Goal: Task Accomplishment & Management: Manage account settings

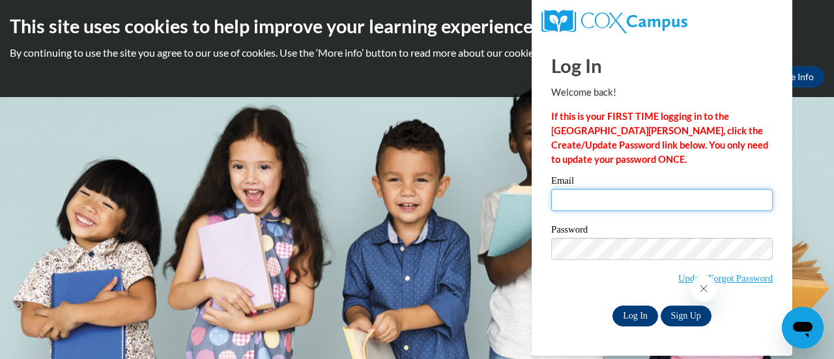
type input "emily.schilz@muskegonorway.org"
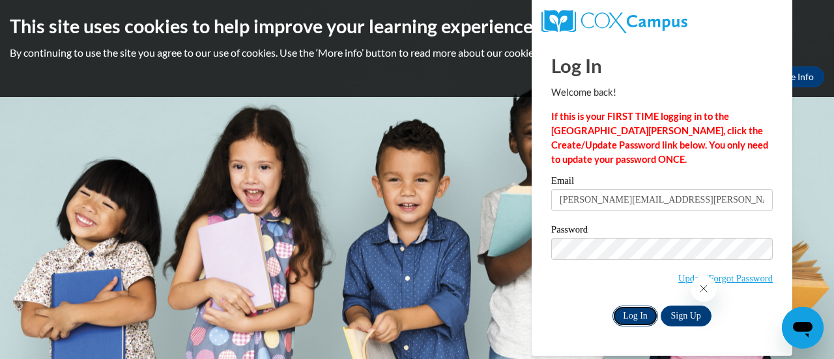
click at [620, 315] on input "Log In" at bounding box center [636, 316] width 46 height 21
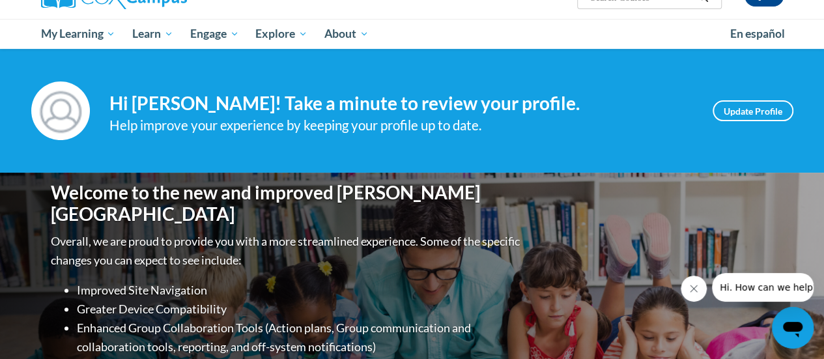
scroll to position [123, 0]
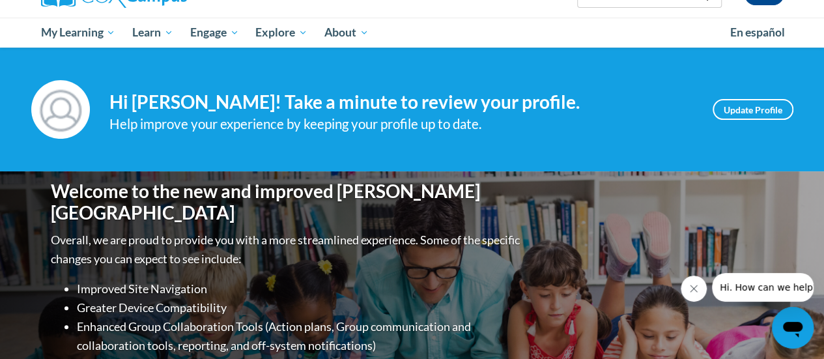
click at [685, 287] on button "Close message from company" at bounding box center [694, 289] width 26 height 26
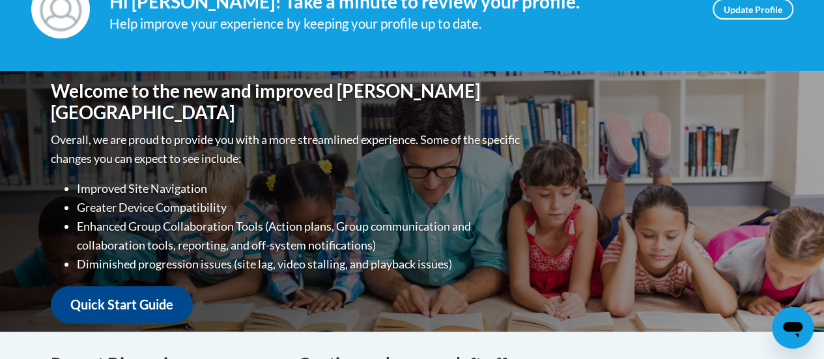
scroll to position [0, 0]
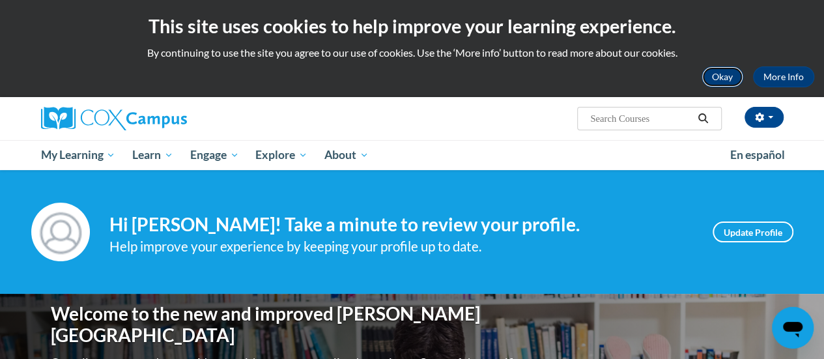
click at [714, 78] on button "Okay" at bounding box center [723, 76] width 42 height 21
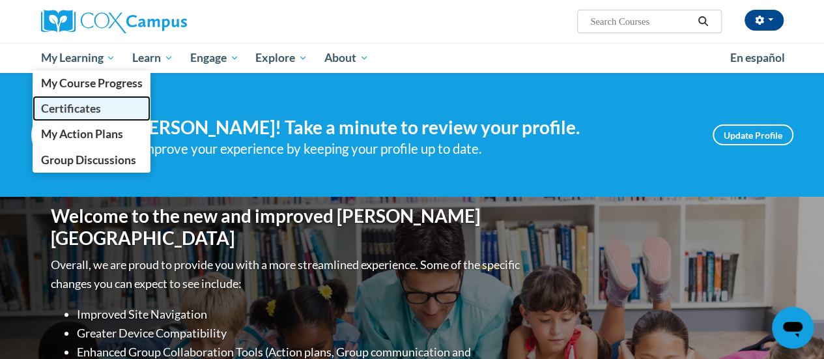
click at [69, 109] on span "Certificates" at bounding box center [70, 109] width 60 height 14
